Goal: Transaction & Acquisition: Purchase product/service

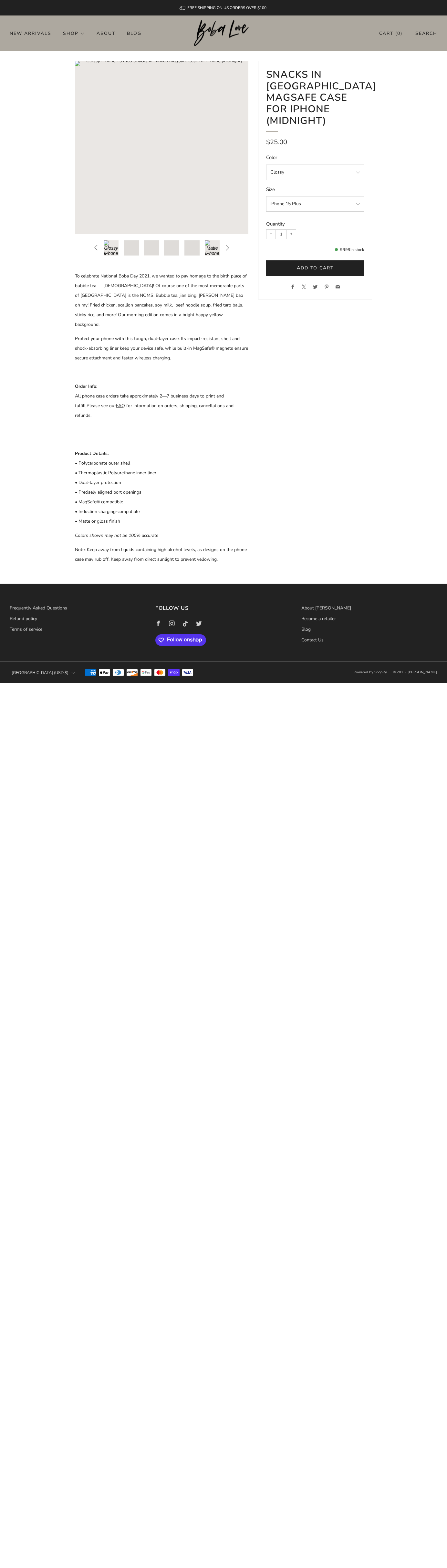
scroll to position [0, 141]
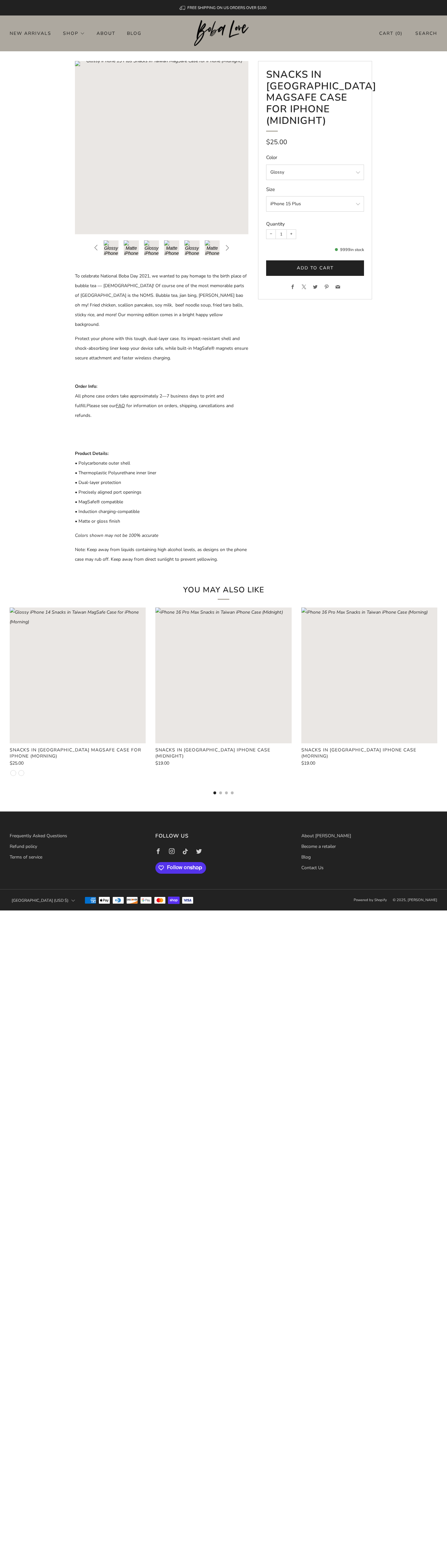
scroll to position [0, 141]
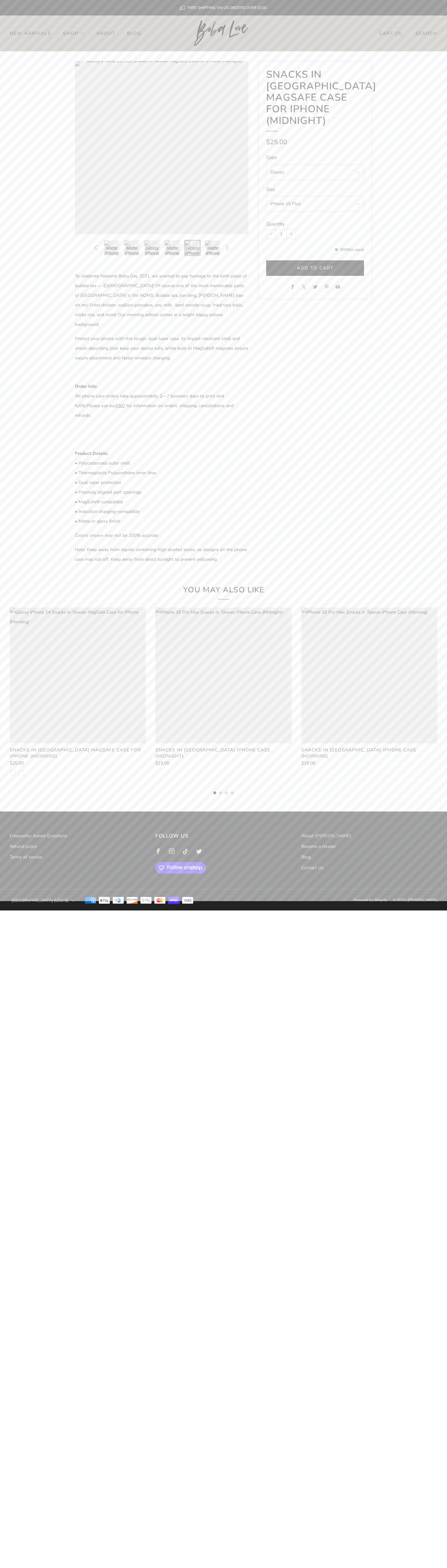
click at [312, 865] on link "Contact Us" at bounding box center [312, 868] width 23 height 6
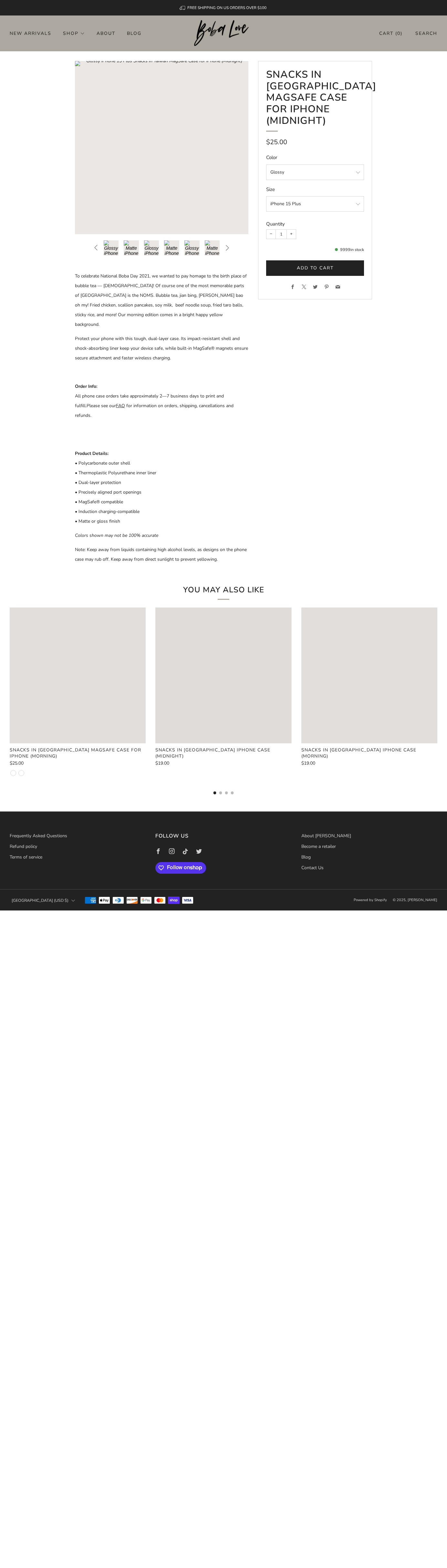
scroll to position [0, 141]
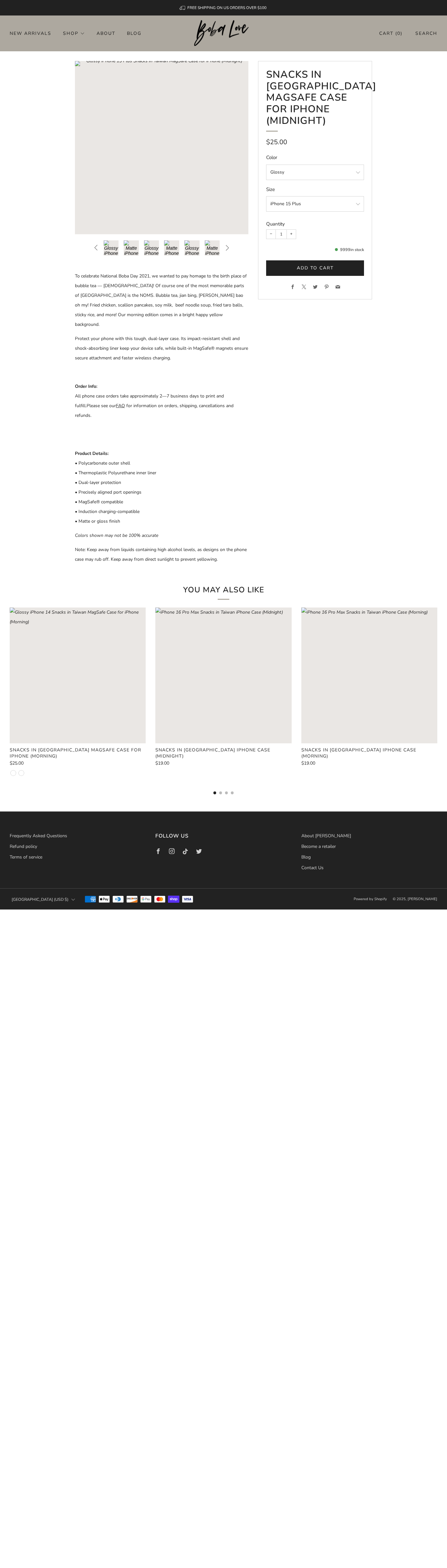
scroll to position [0, 141]
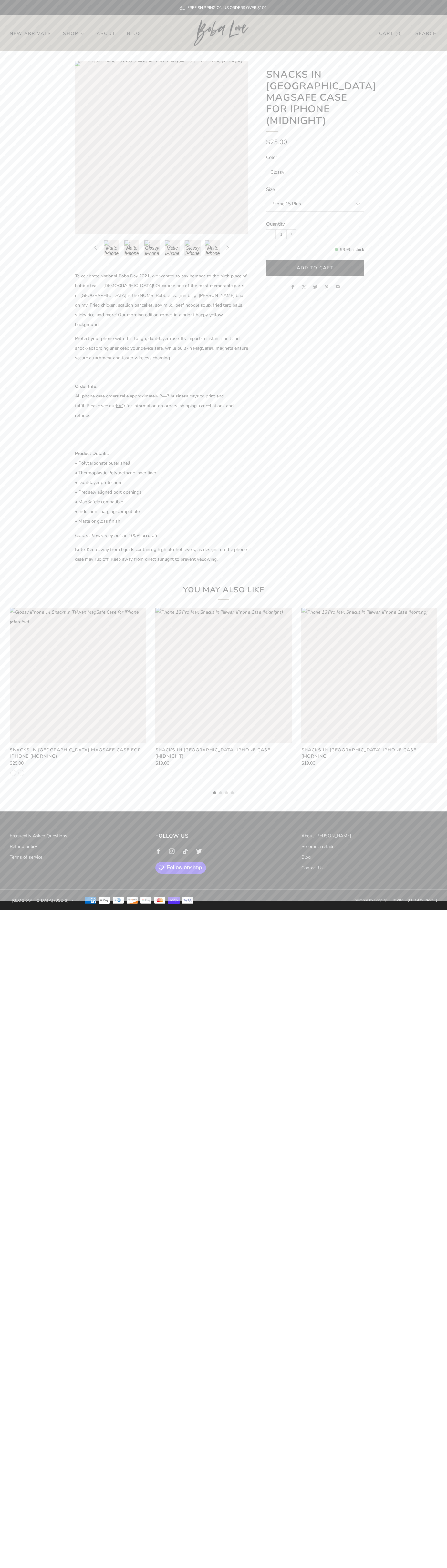
click at [315, 265] on div "submit" at bounding box center [315, 268] width 6 height 6
click at [390, 33] on link "Cart ( 0 )" at bounding box center [390, 33] width 23 height 10
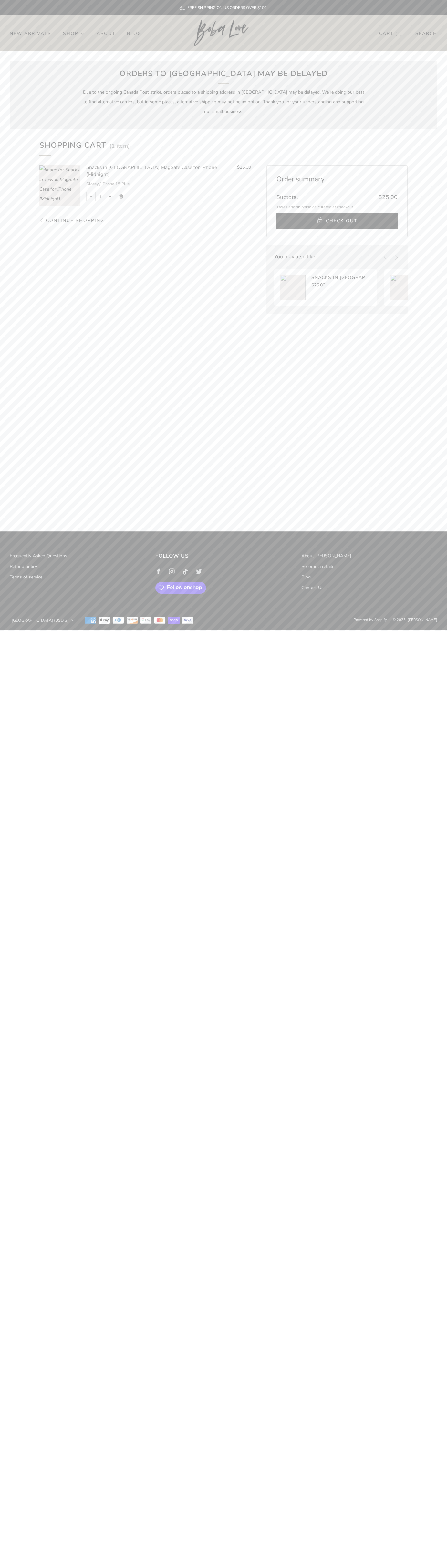
click at [337, 221] on span "Check Out" at bounding box center [341, 221] width 31 height 10
